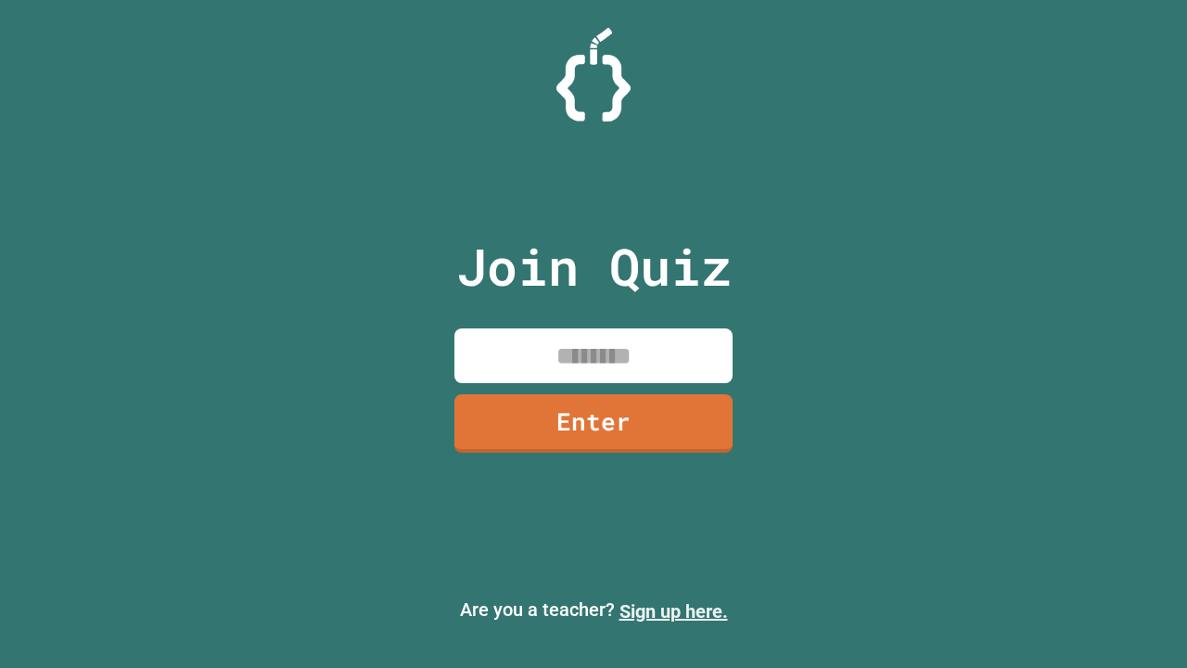
click at [673, 611] on link "Sign up here." at bounding box center [674, 611] width 109 height 22
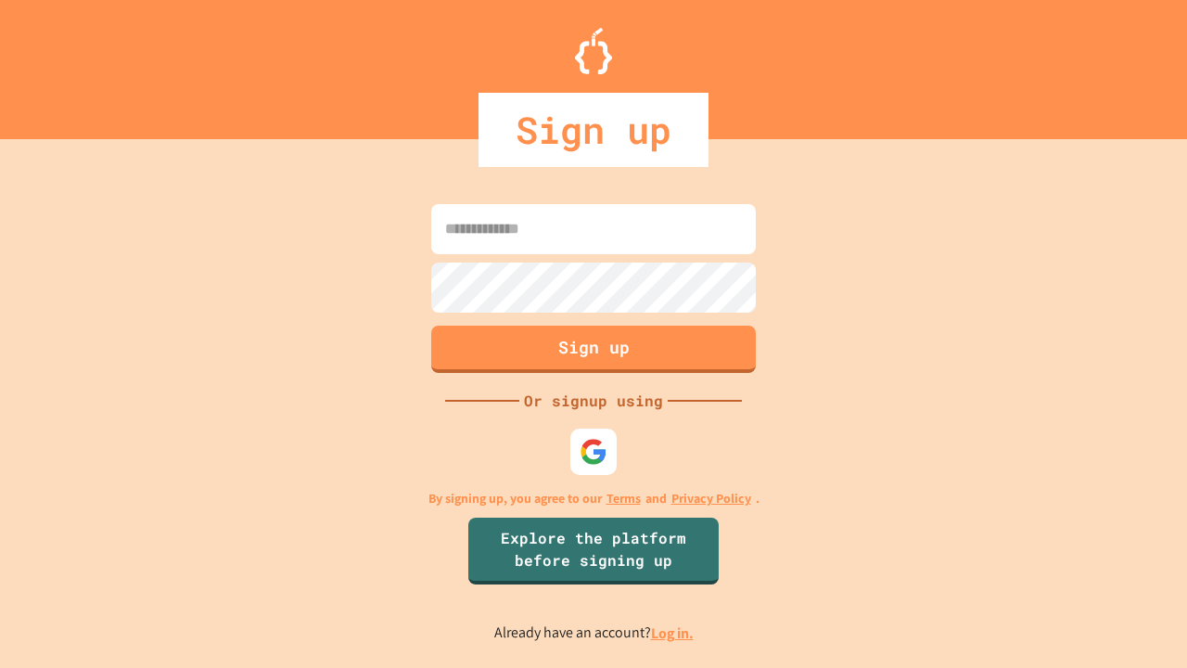
click at [673, 633] on link "Log in." at bounding box center [672, 632] width 43 height 19
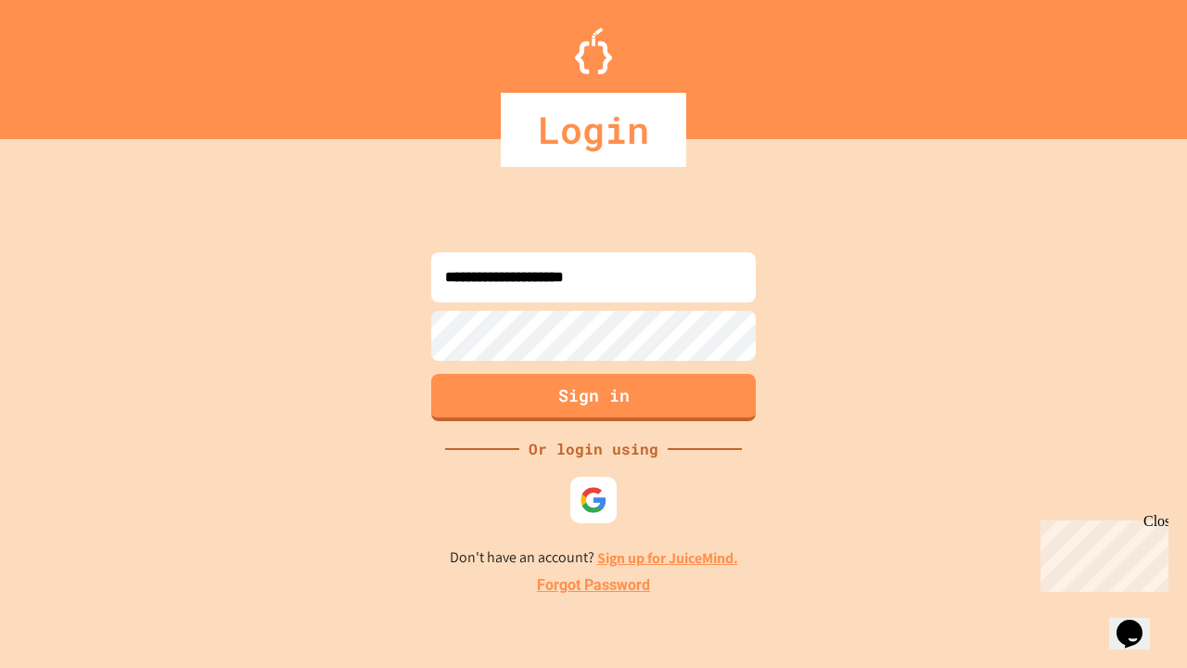
type input "**********"
